Goal: Information Seeking & Learning: Learn about a topic

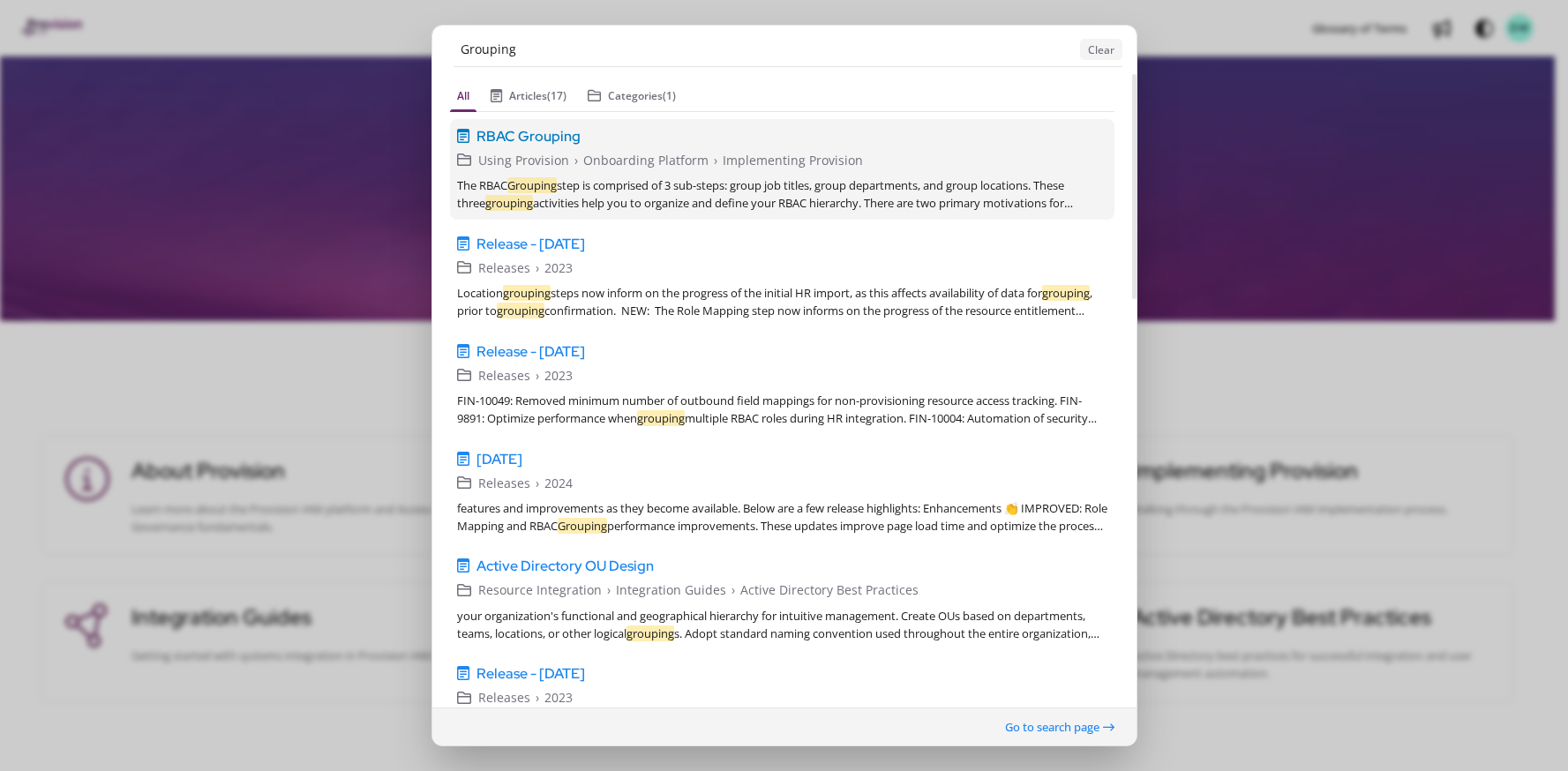
type input "Grouping"
click at [534, 135] on span "RBAC Grouping" at bounding box center [528, 135] width 104 height 21
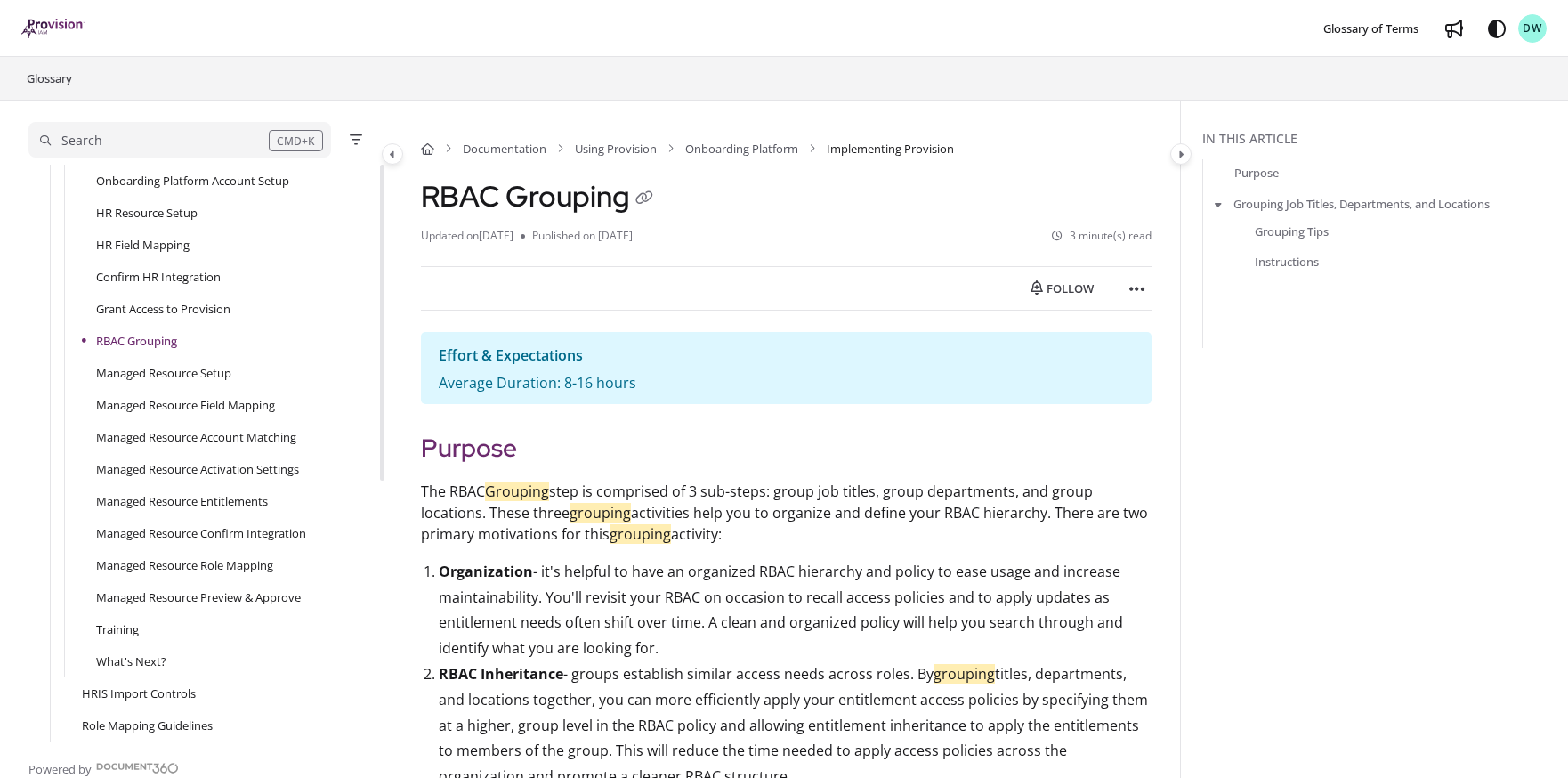
click at [160, 132] on div "Search" at bounding box center [154, 141] width 229 height 20
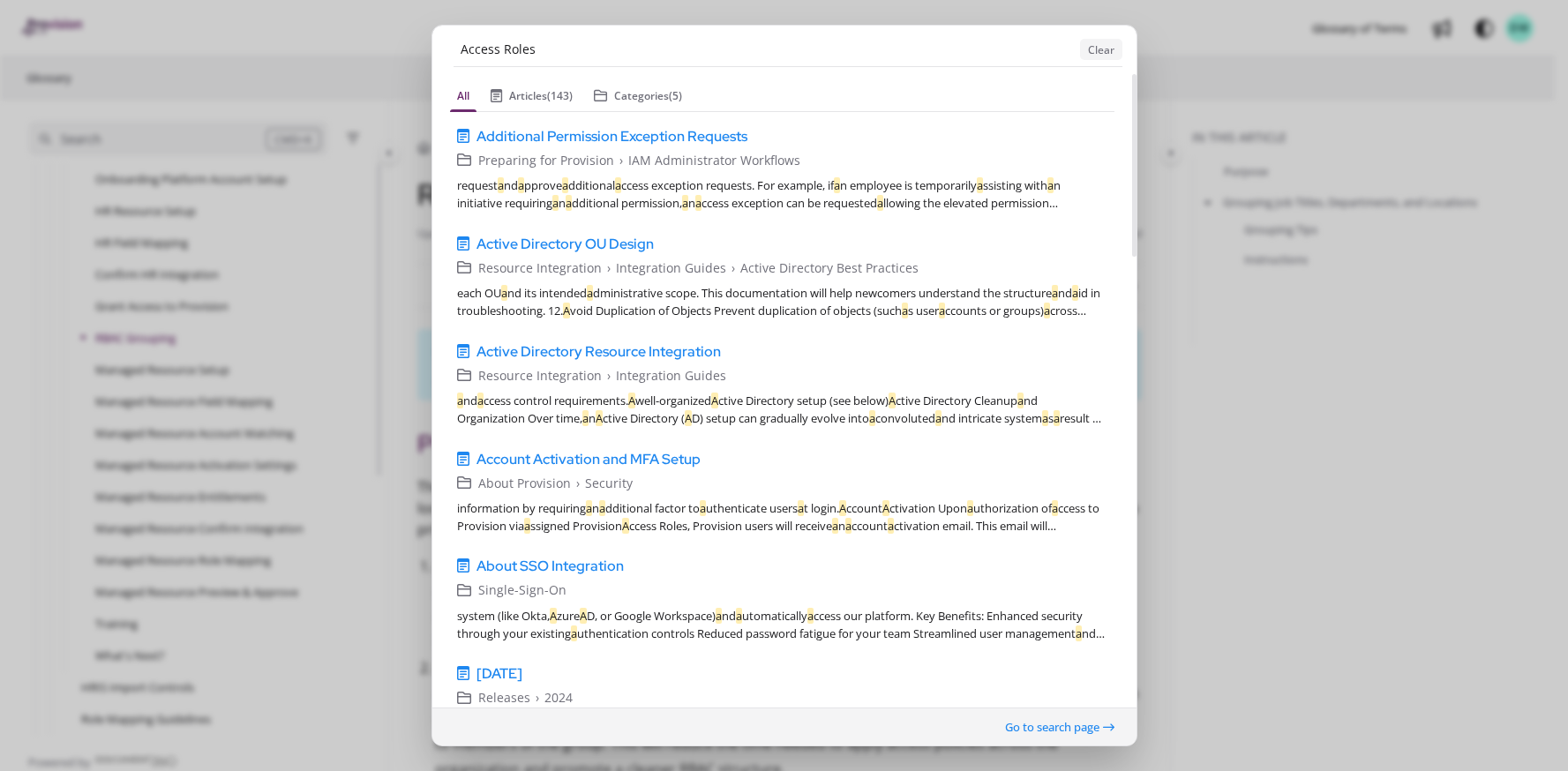
type input "Access Roles"
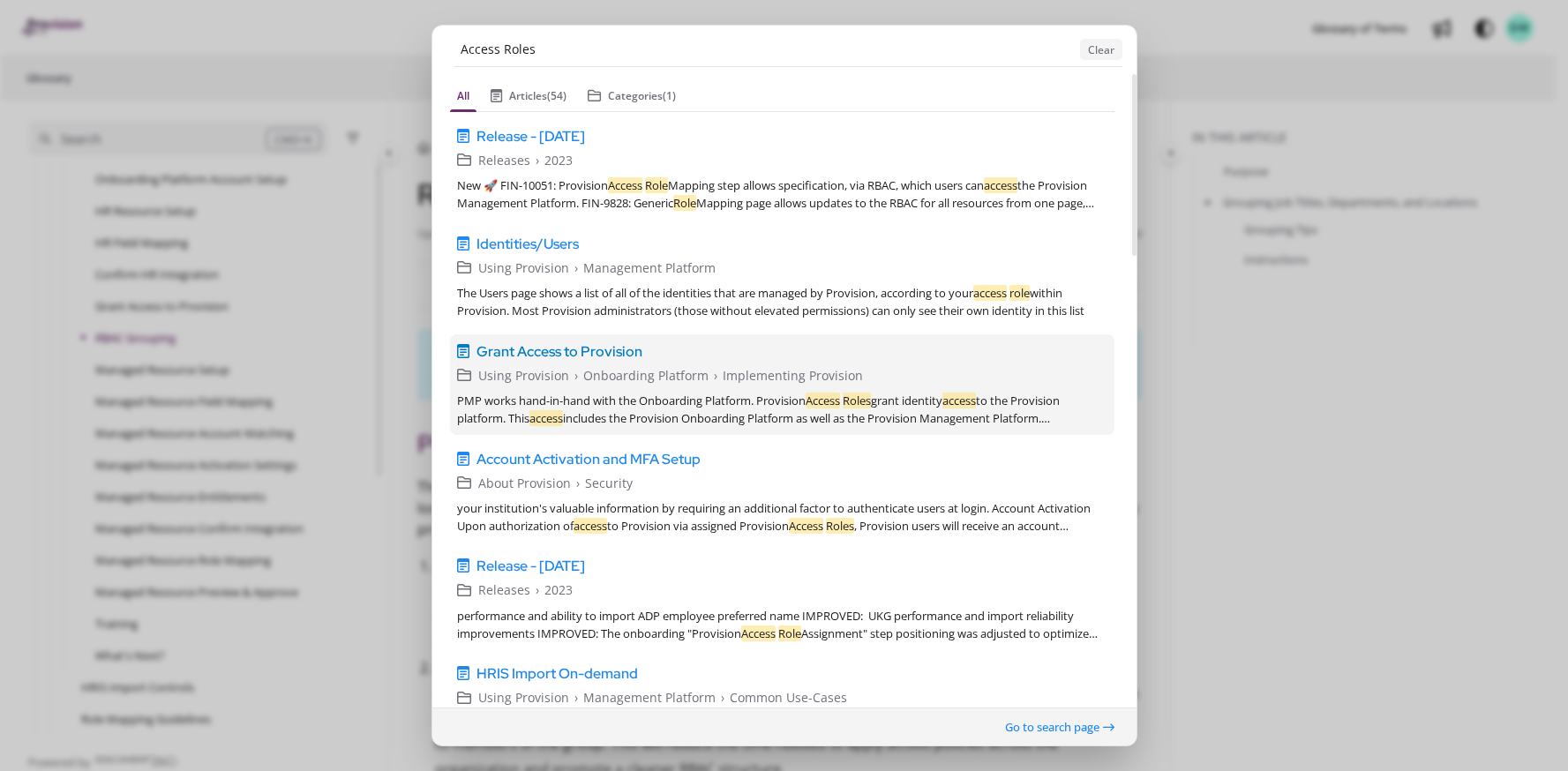
click at [564, 353] on span "Grant Access to Provision" at bounding box center [560, 350] width 166 height 21
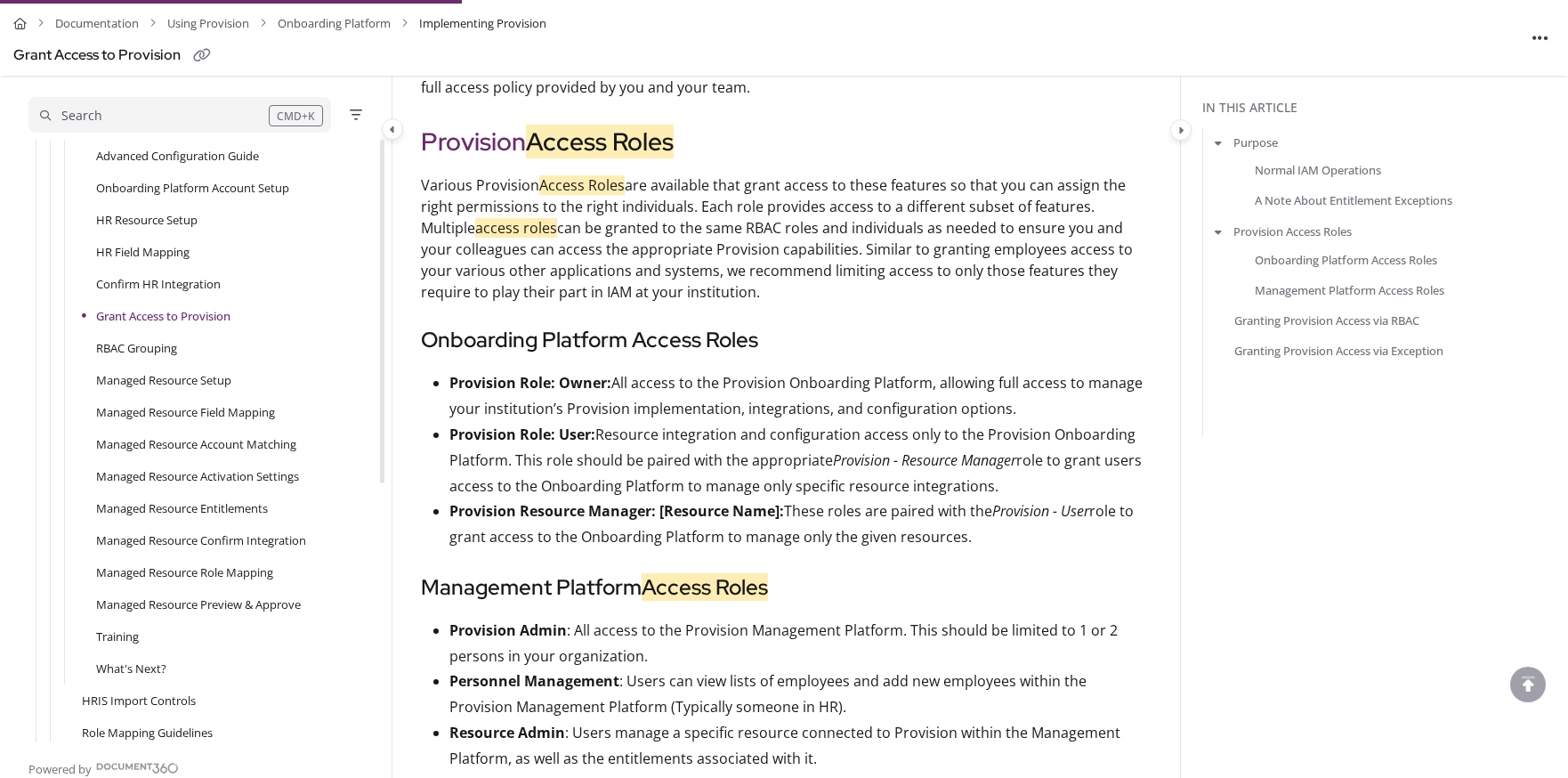
scroll to position [1144, 0]
